Goal: Complete application form: Complete application form

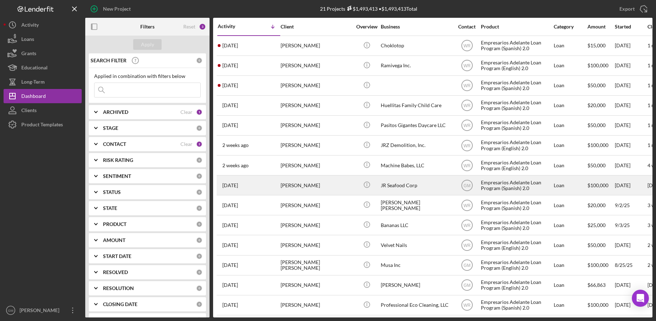
scroll to position [30, 0]
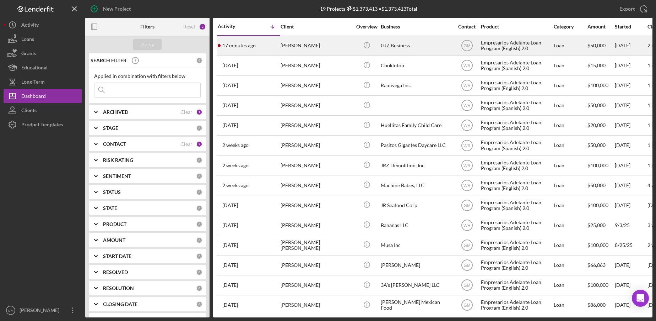
click at [406, 47] on div "GJZ Business" at bounding box center [416, 45] width 71 height 19
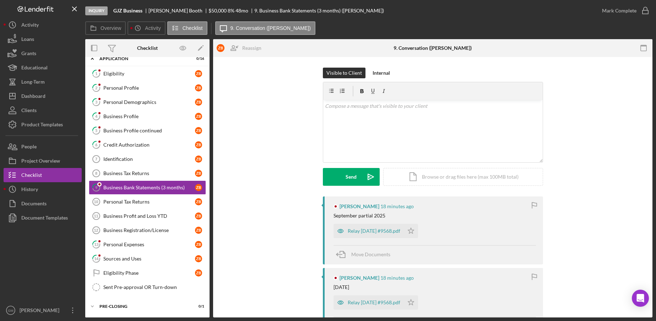
scroll to position [25, 0]
click at [120, 68] on link "1 Eligibility Z B" at bounding box center [147, 73] width 117 height 14
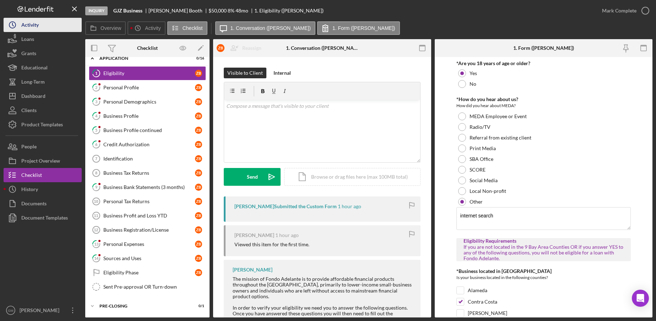
click at [35, 30] on div "Activity" at bounding box center [29, 26] width 17 height 16
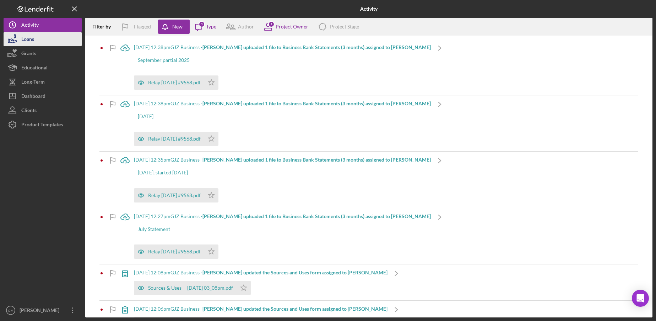
click at [41, 37] on button "Loans" at bounding box center [43, 39] width 78 height 14
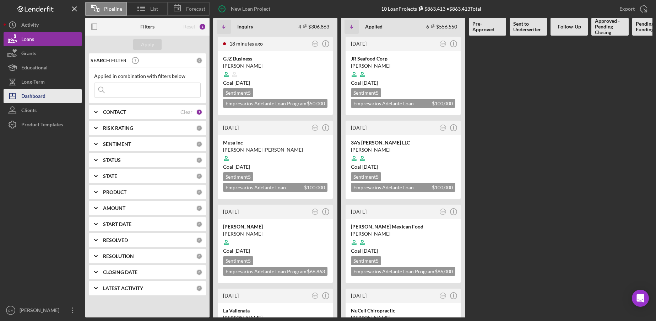
click at [43, 93] on div "Dashboard" at bounding box center [33, 97] width 24 height 16
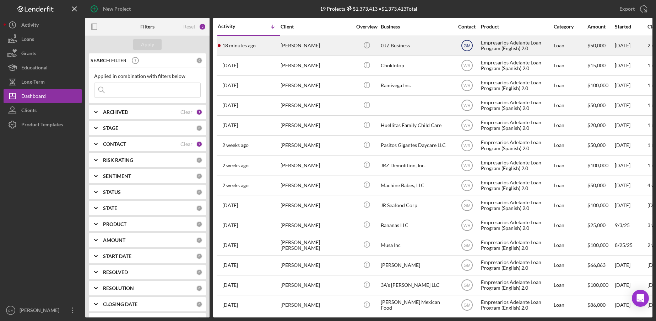
click at [466, 45] on text "GM" at bounding box center [467, 45] width 7 height 5
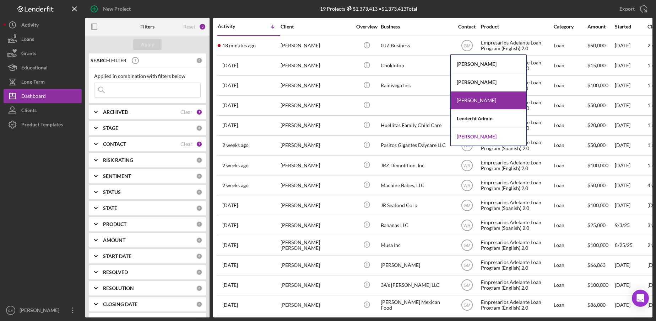
click at [472, 134] on div "[PERSON_NAME]" at bounding box center [488, 137] width 75 height 18
